Goal: Transaction & Acquisition: Purchase product/service

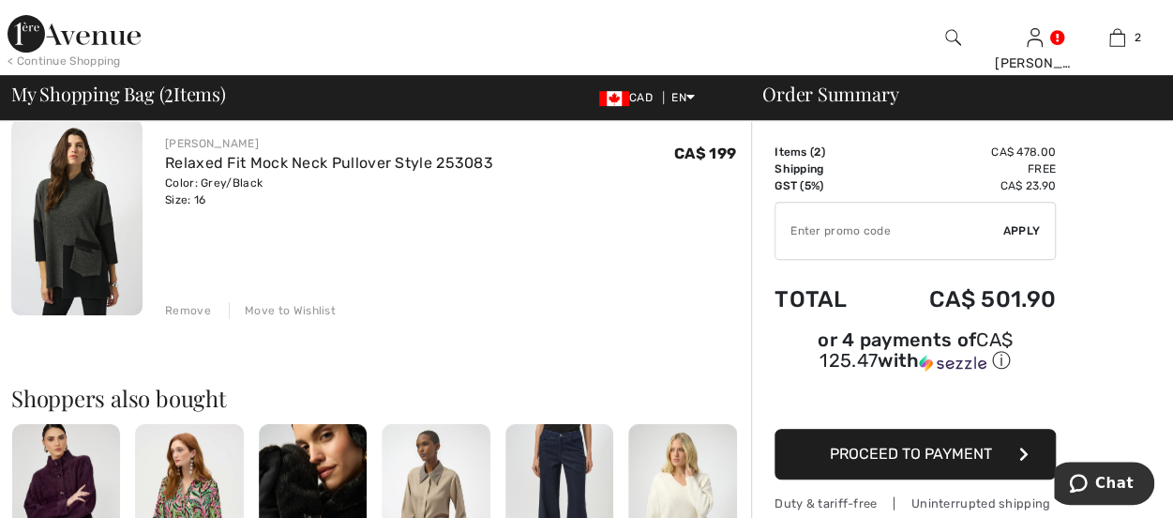
scroll to position [94, 0]
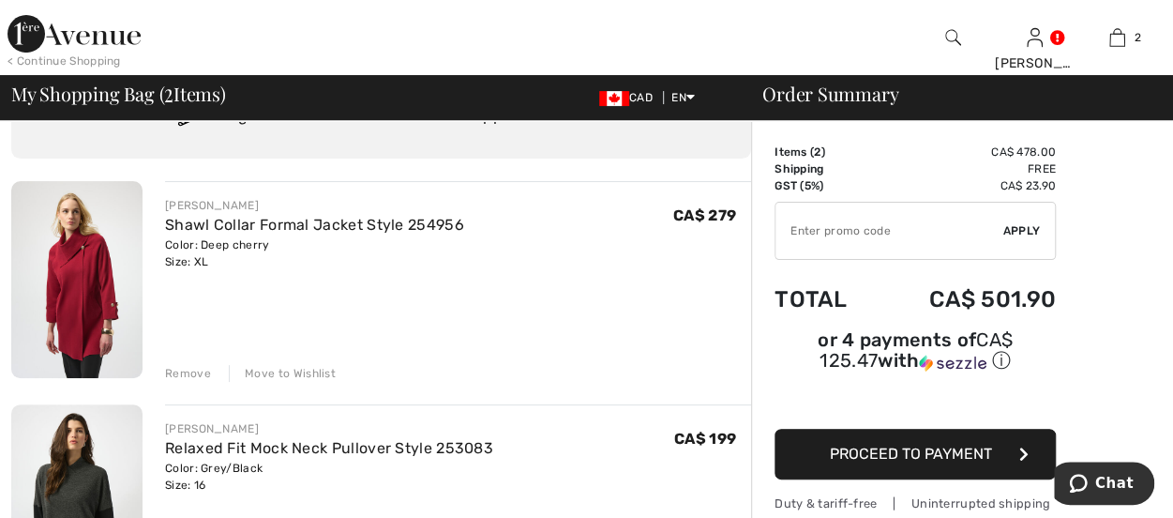
click at [921, 447] on span "Proceed to Payment" at bounding box center [911, 454] width 162 height 18
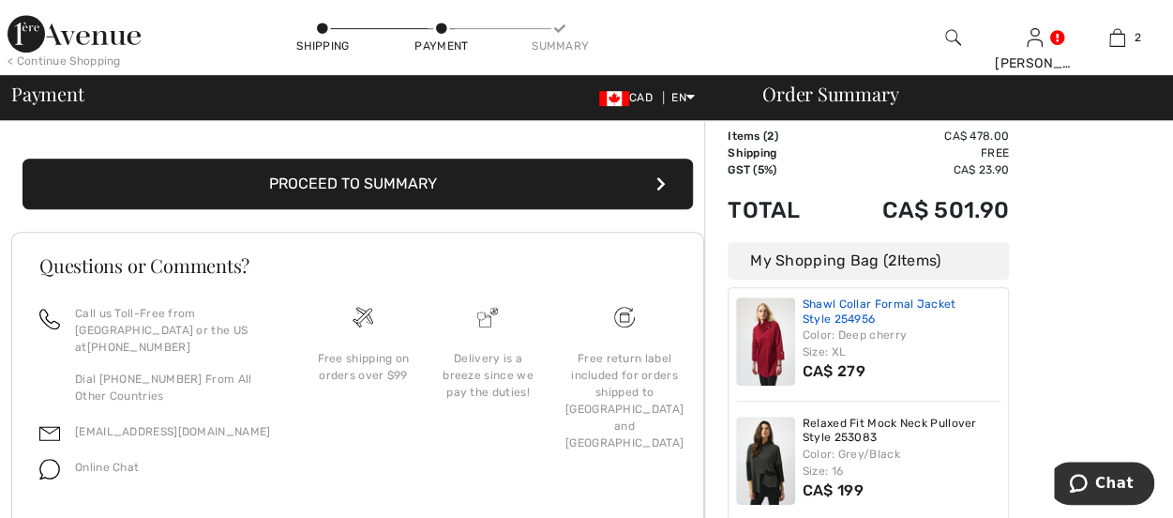
scroll to position [497, 0]
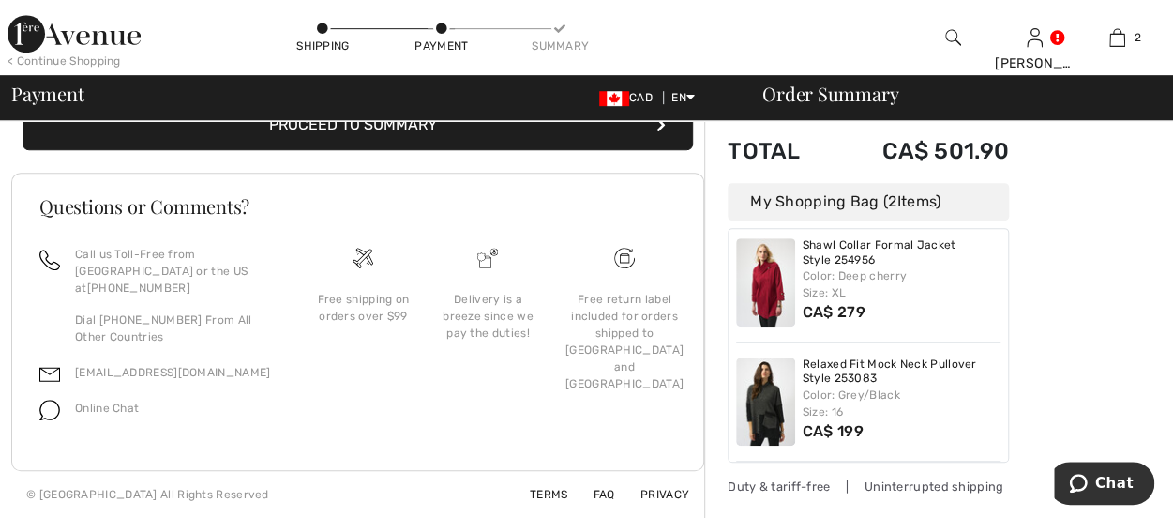
click at [338, 144] on button "Proceed to Summary" at bounding box center [358, 124] width 671 height 51
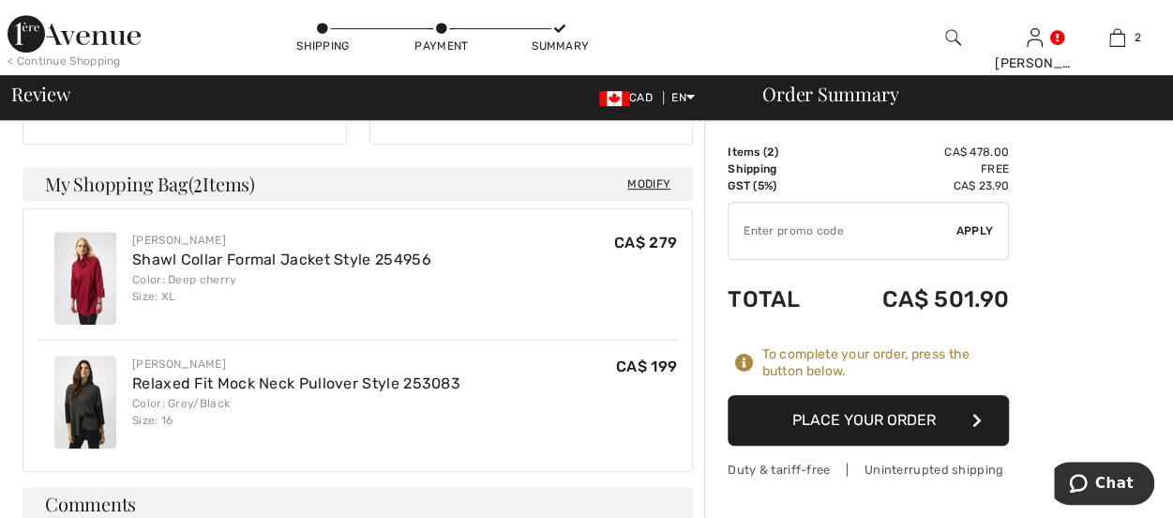
scroll to position [281, 0]
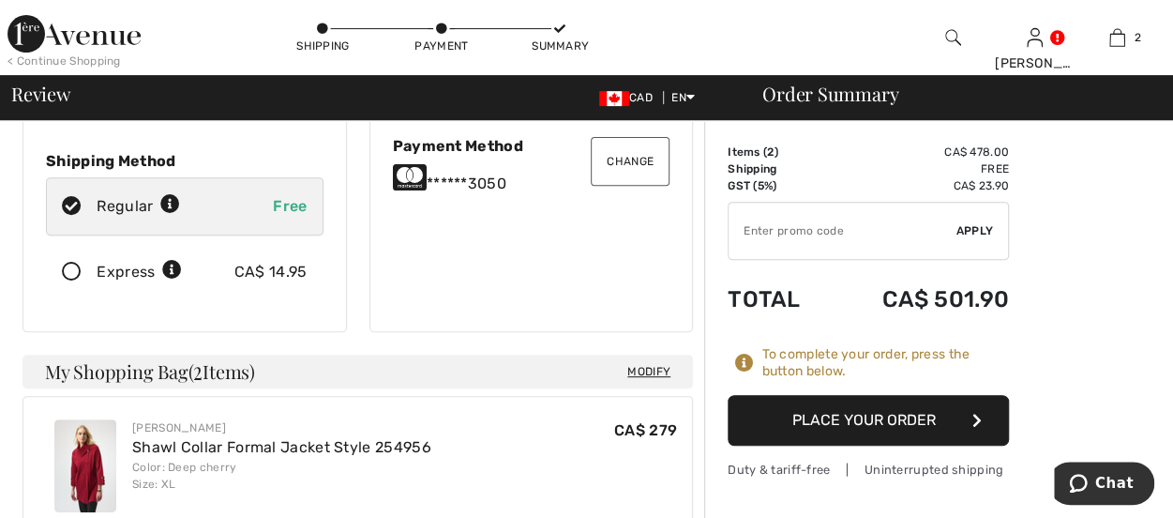
click at [885, 415] on button "Place Your Order" at bounding box center [868, 420] width 281 height 51
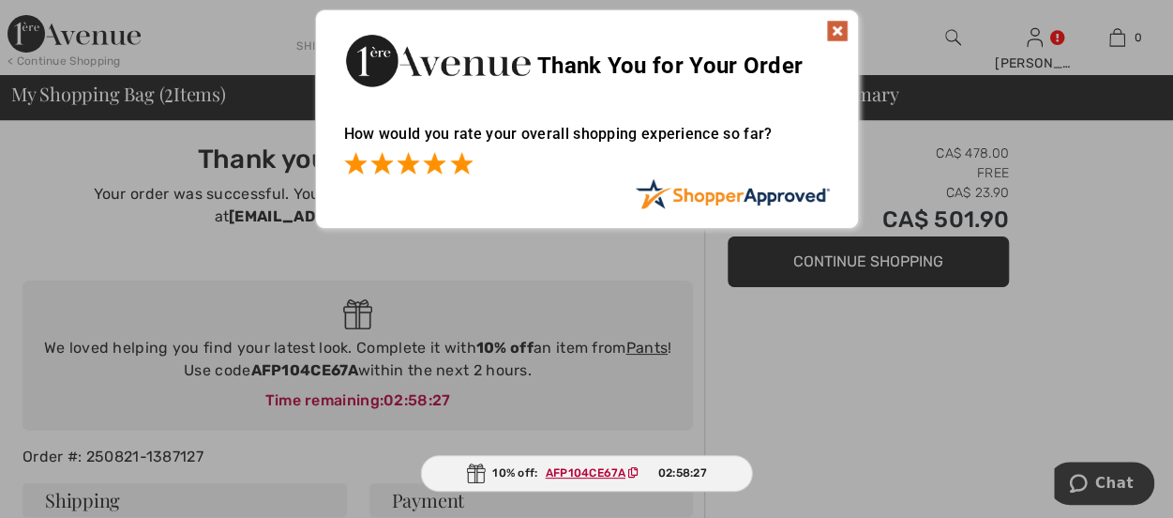
click at [458, 158] on span at bounding box center [461, 163] width 23 height 23
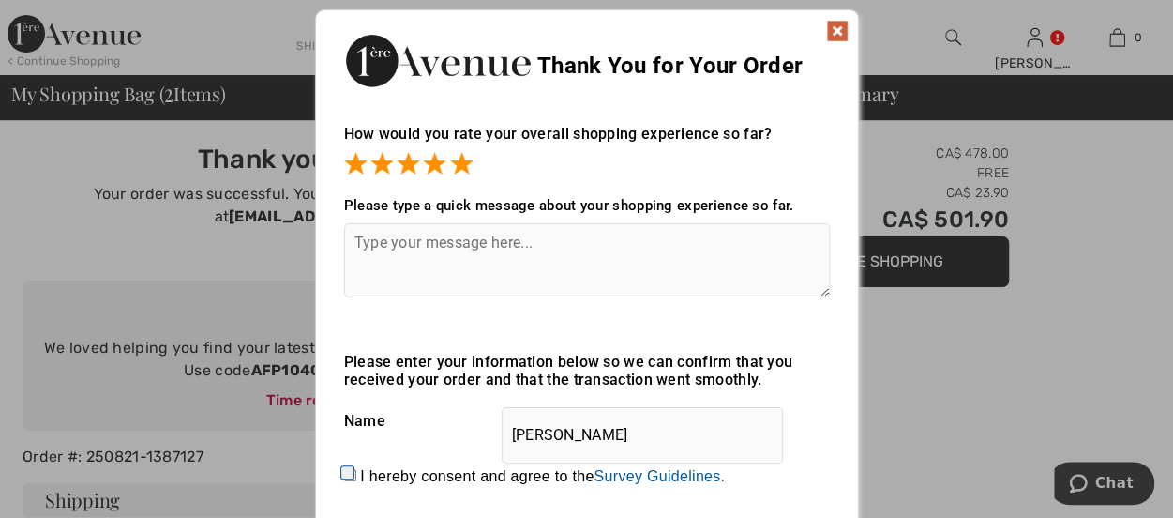
click at [368, 245] on textarea at bounding box center [587, 260] width 486 height 74
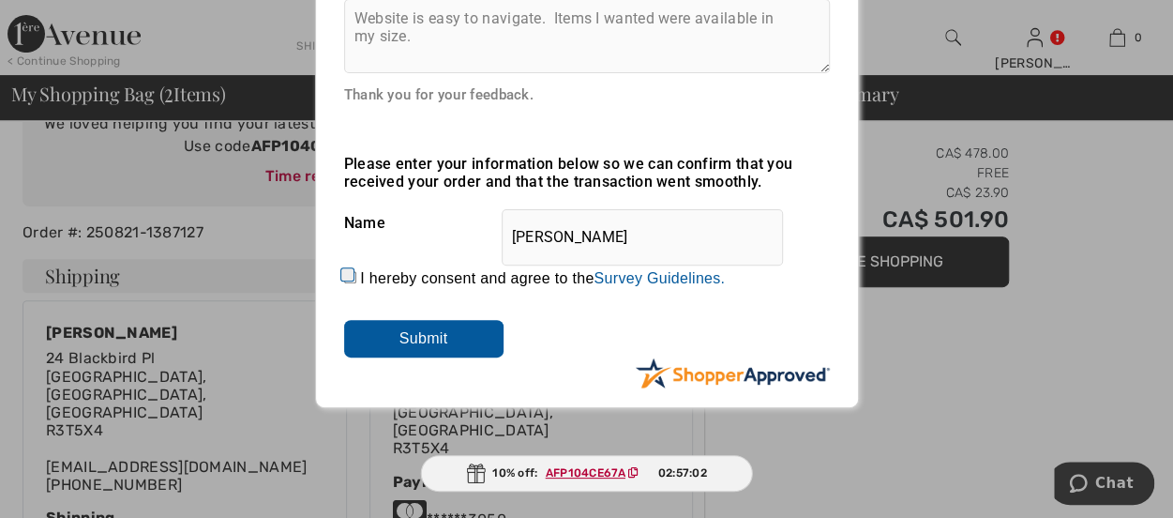
scroll to position [281, 0]
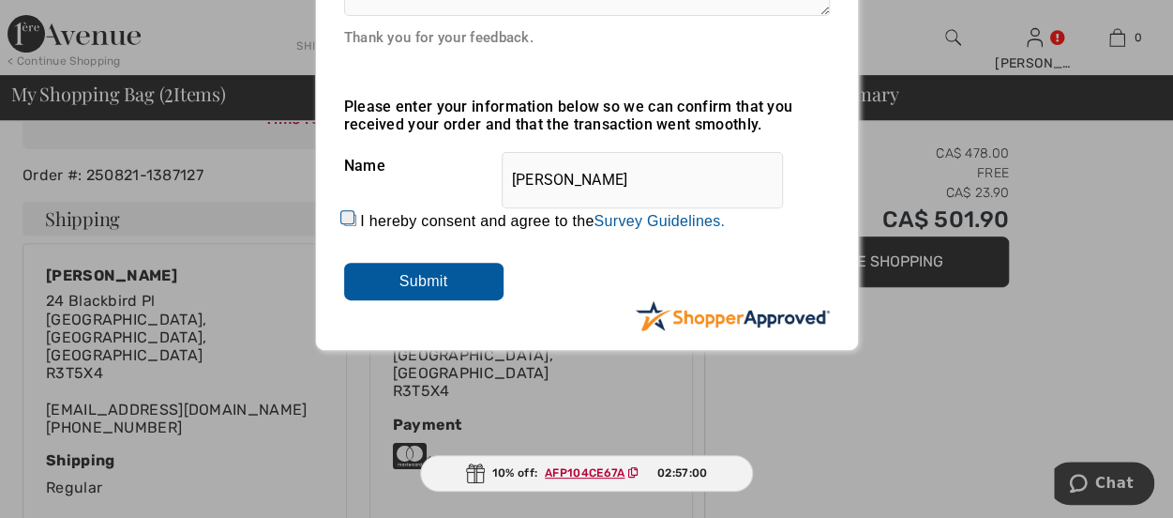
type textarea "Website is easy to navigate. Items I wanted were available in my size."
click at [345, 214] on input "I hereby consent and agree to the By submitting a review, you grant permission …" at bounding box center [350, 220] width 12 height 12
checkbox input "true"
click at [389, 273] on input "Submit" at bounding box center [423, 282] width 159 height 38
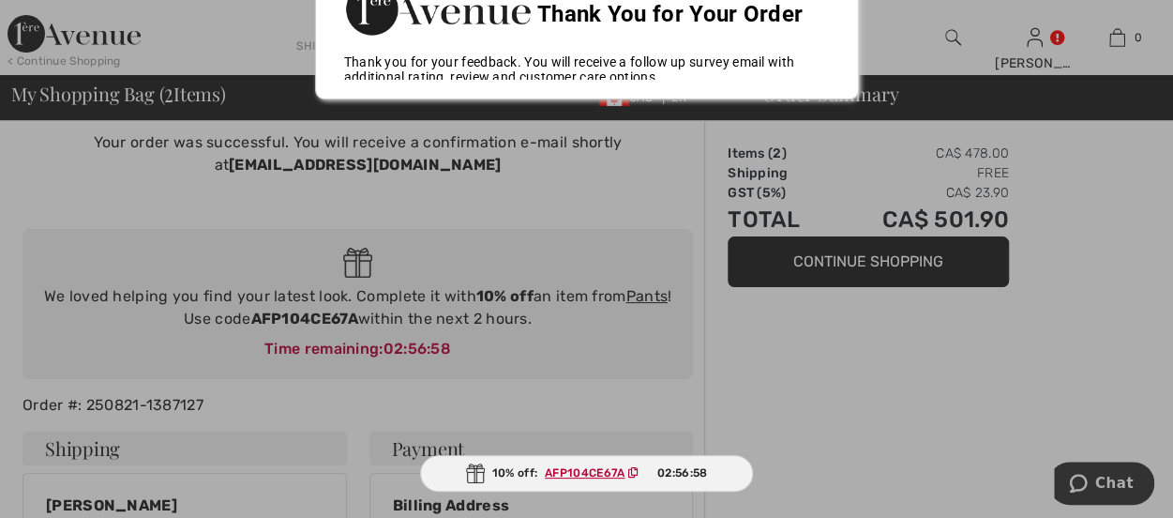
scroll to position [0, 0]
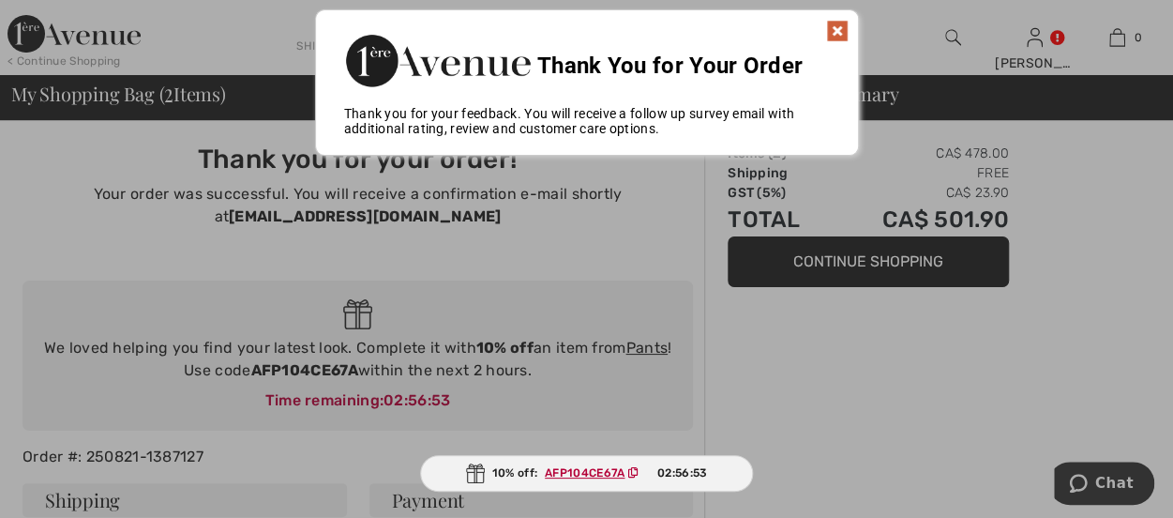
click at [841, 27] on img at bounding box center [837, 31] width 23 height 23
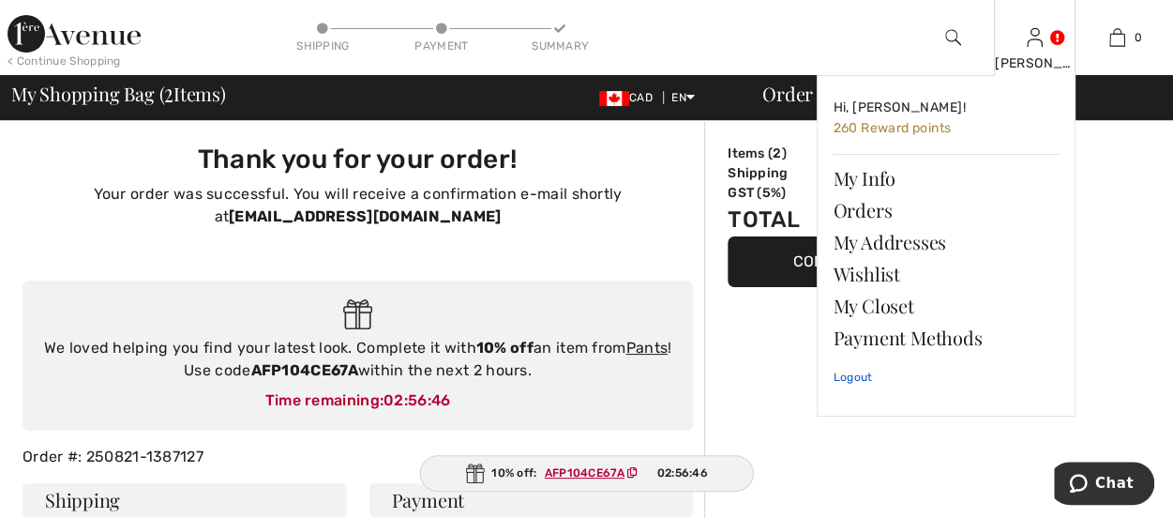
click at [868, 374] on link "Logout" at bounding box center [946, 377] width 227 height 47
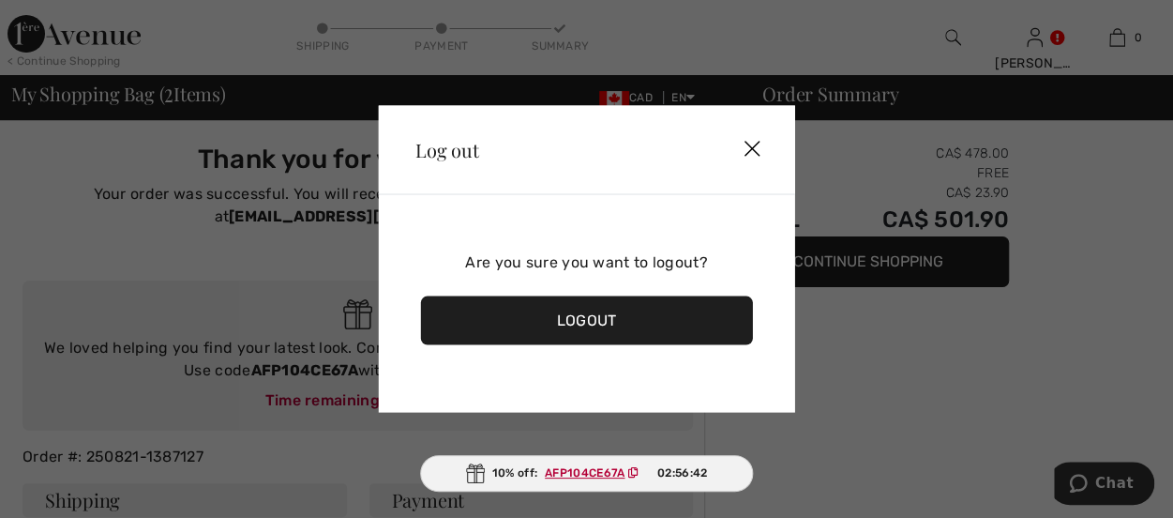
click at [580, 321] on div "Logout" at bounding box center [586, 320] width 333 height 49
